Goal: Task Accomplishment & Management: Use online tool/utility

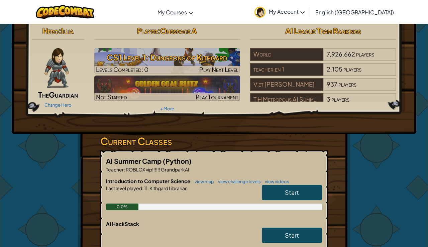
scroll to position [142, 0]
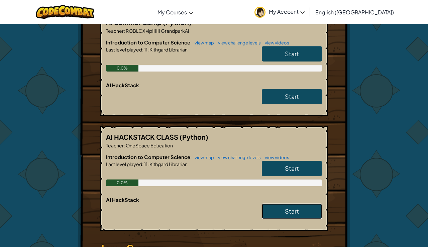
click at [292, 216] on link "Start" at bounding box center [292, 211] width 60 height 15
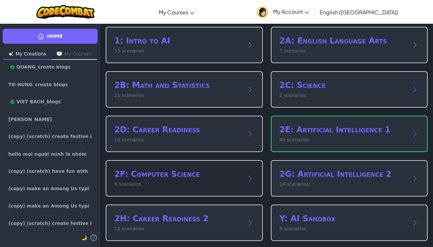
scroll to position [89, 0]
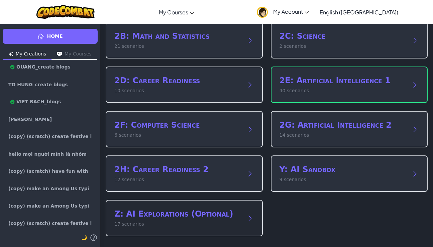
click at [193, 213] on h2 "Z: AI Explorations (Optional)" at bounding box center [177, 214] width 126 height 11
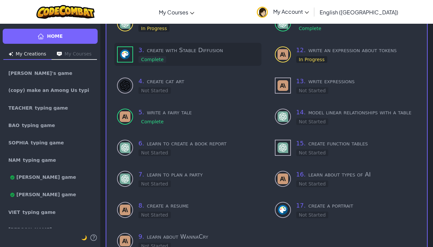
scroll to position [0, 0]
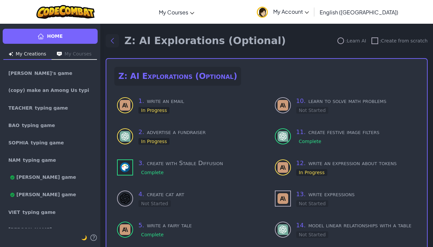
click at [108, 38] on icon "Back to modules" at bounding box center [112, 41] width 8 height 8
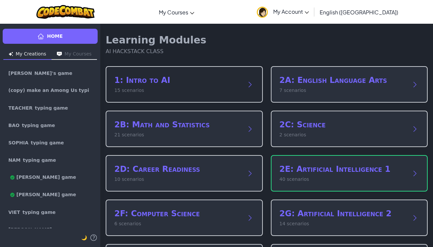
click at [171, 98] on div "1: Intro to AI 15 scenarios" at bounding box center [184, 84] width 157 height 36
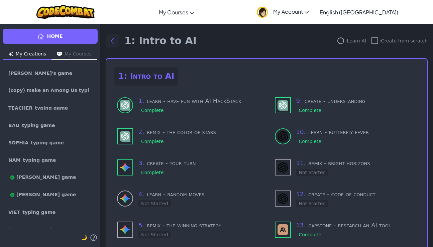
click at [109, 38] on icon "Back to modules" at bounding box center [112, 41] width 8 height 8
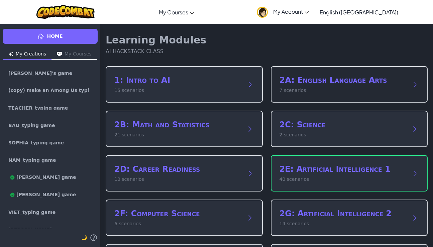
click at [303, 90] on p "7 scenarios" at bounding box center [342, 90] width 126 height 7
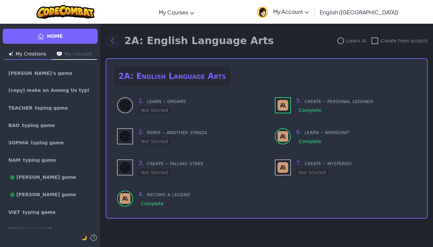
click at [116, 40] on icon "Back to modules" at bounding box center [112, 41] width 8 height 8
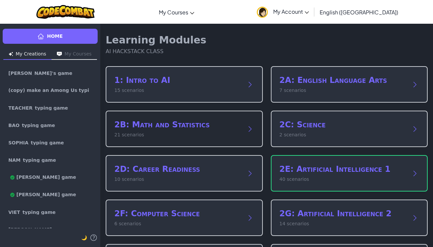
click at [141, 124] on h2 "2B: Math and Statistics" at bounding box center [177, 124] width 126 height 11
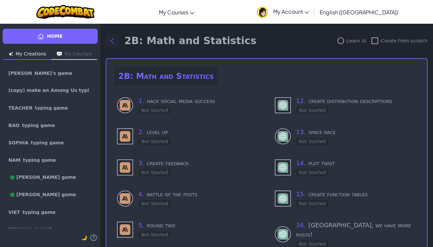
click at [117, 42] on button "Back to modules" at bounding box center [112, 40] width 13 height 13
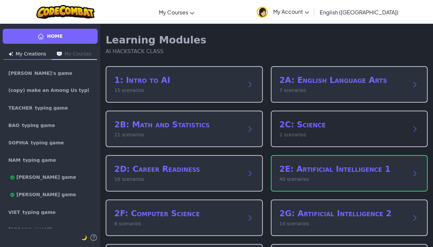
click at [320, 142] on div "2C: Science 2 scenarios" at bounding box center [349, 129] width 157 height 36
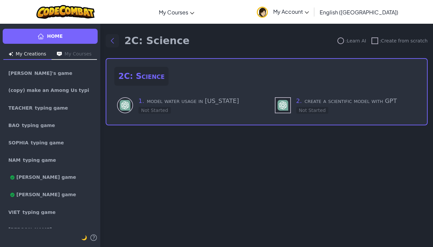
click at [114, 39] on icon "Back to modules" at bounding box center [112, 41] width 8 height 8
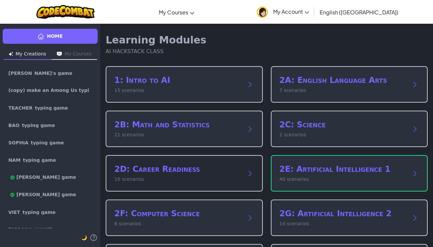
click at [145, 176] on p "10 scenarios" at bounding box center [177, 179] width 126 height 7
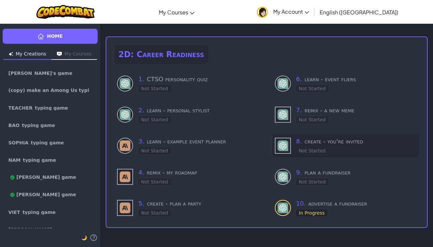
scroll to position [23, 0]
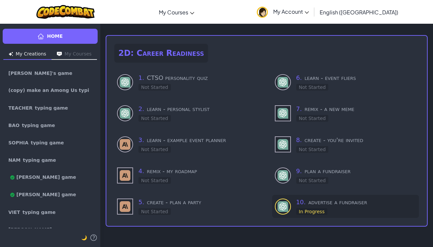
click at [353, 205] on h3 "10 . advertise a fundraiser" at bounding box center [356, 202] width 120 height 9
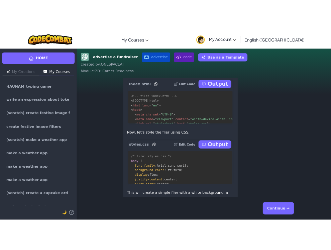
scroll to position [-210, 0]
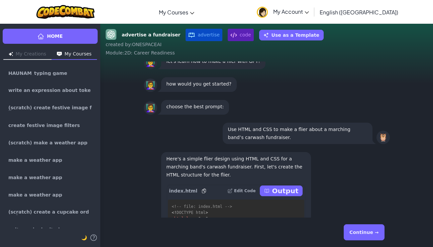
click at [292, 35] on button "Use as a Template" at bounding box center [291, 35] width 65 height 11
